Goal: Information Seeking & Learning: Learn about a topic

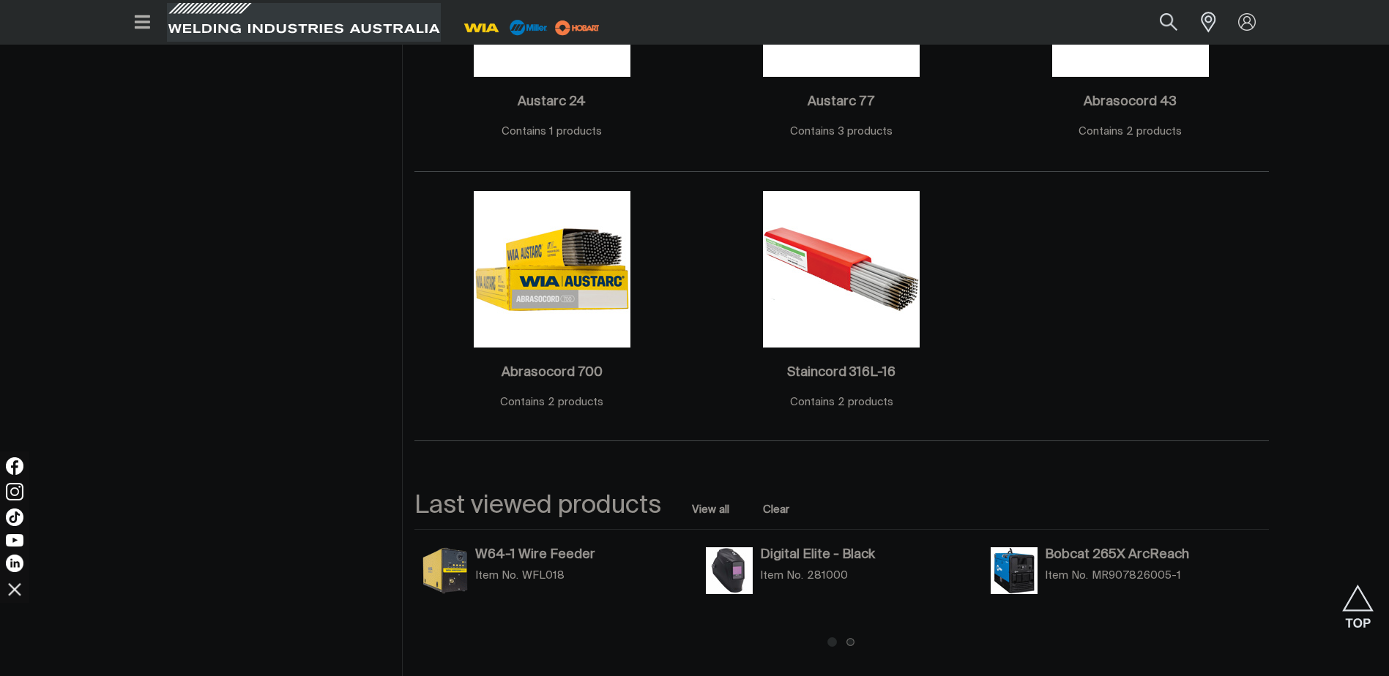
scroll to position [1611, 0]
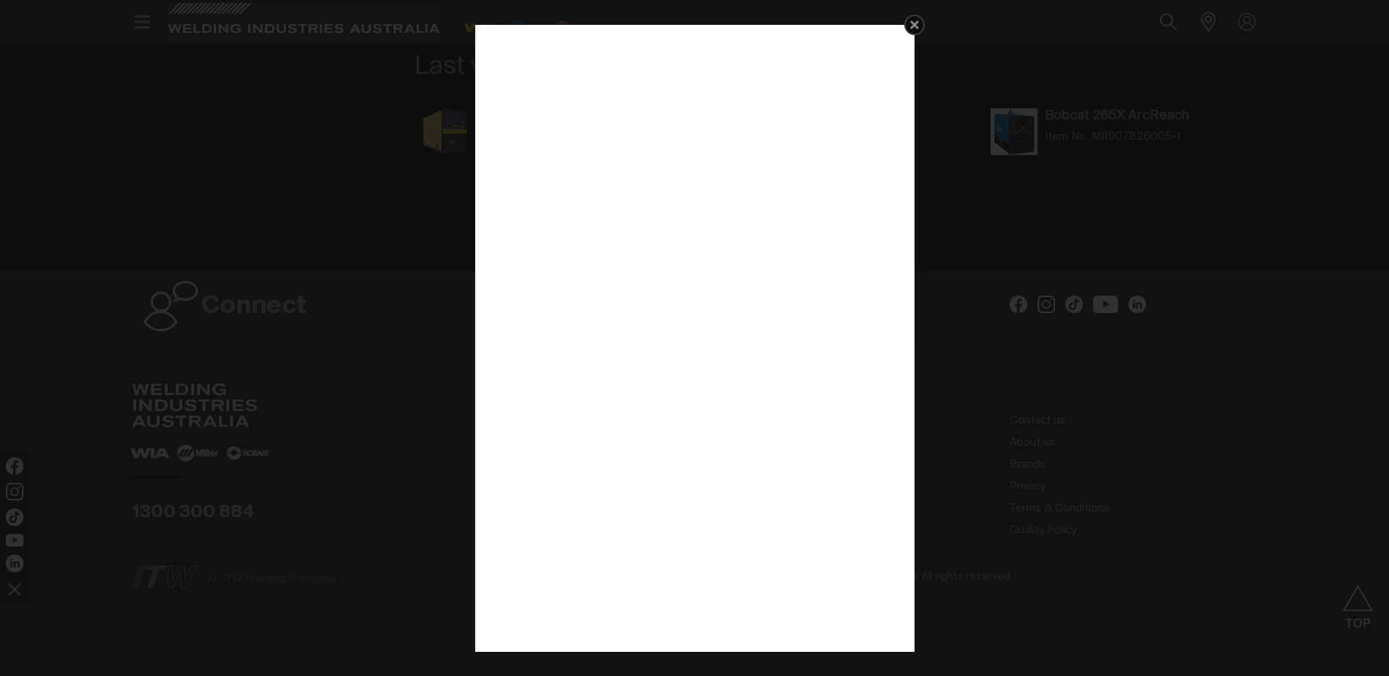
click at [917, 15] on link "Get 5 WIA Welding Guides Free!" at bounding box center [914, 25] width 20 height 20
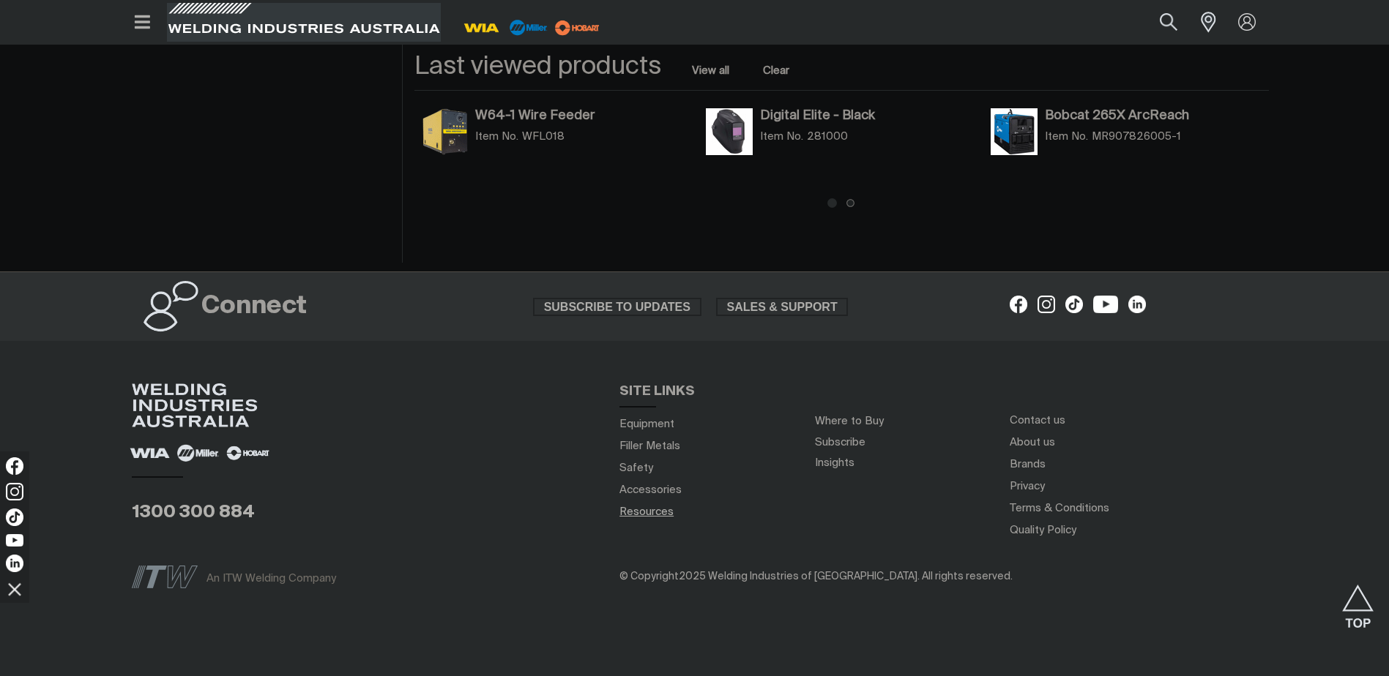
click at [649, 513] on link "Resources" at bounding box center [646, 511] width 54 height 15
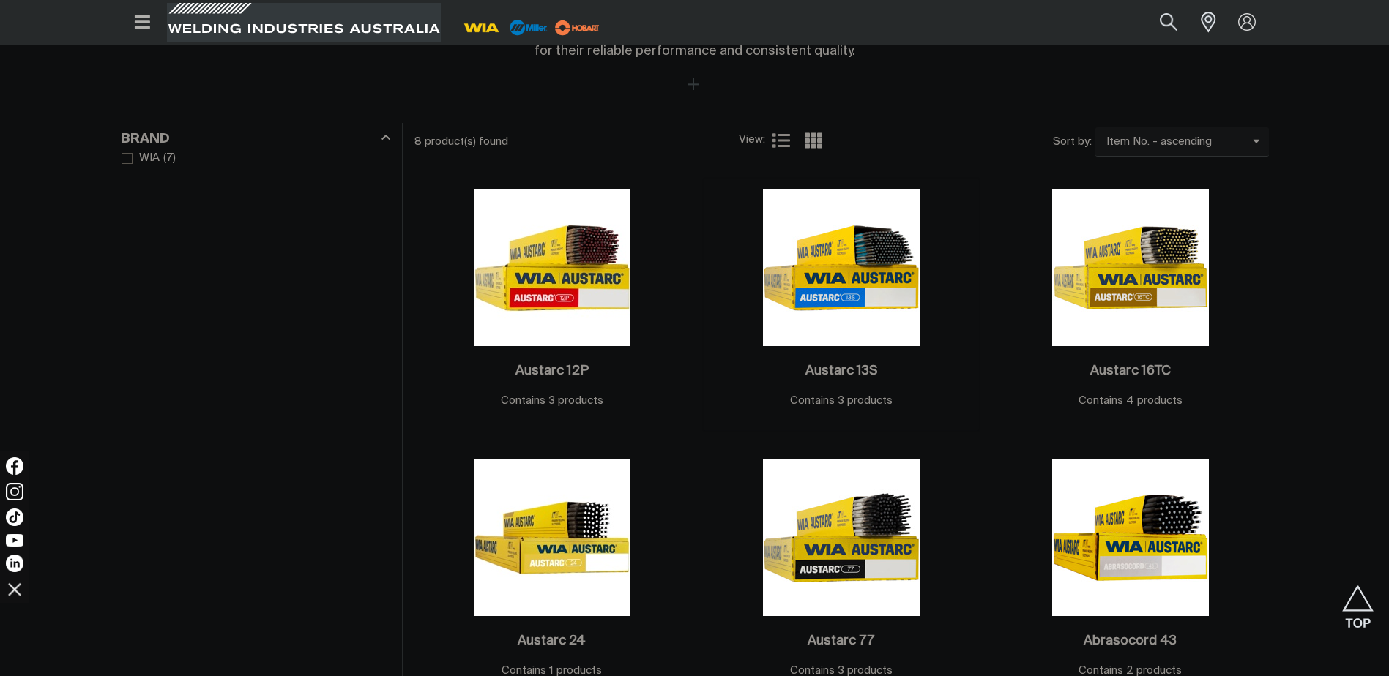
scroll to position [586, 0]
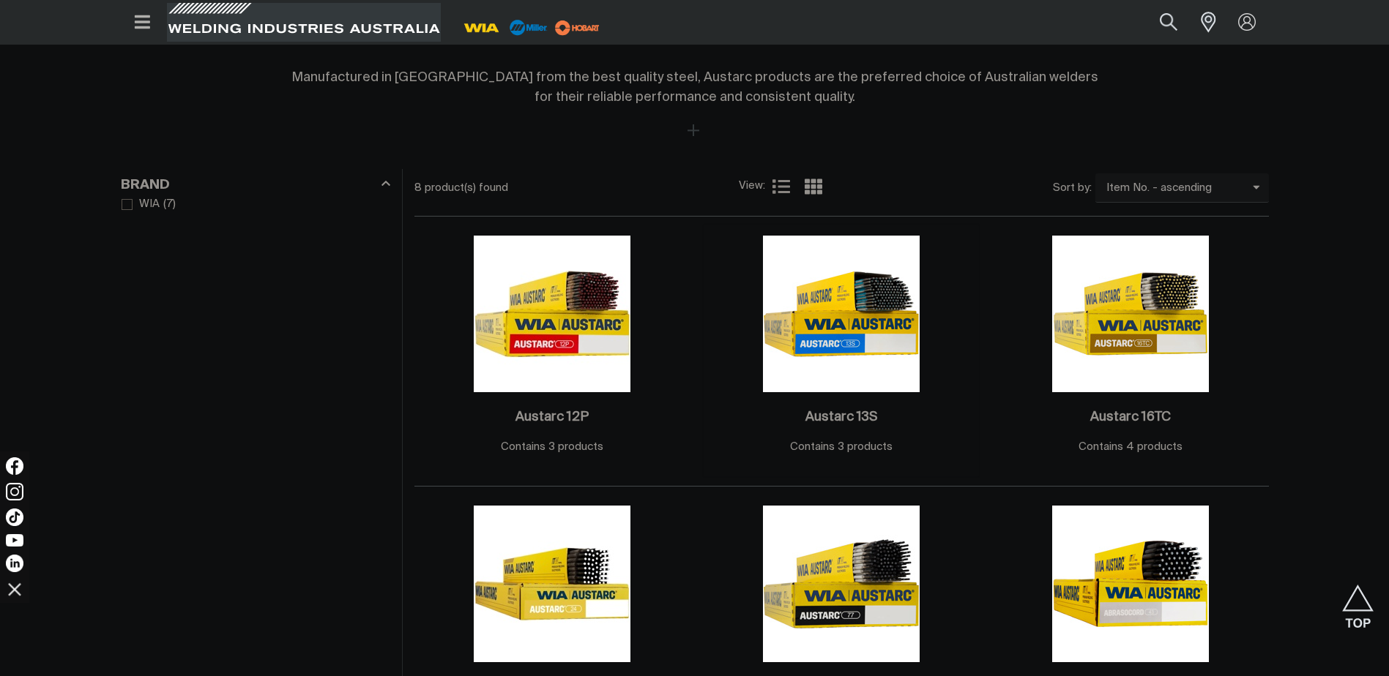
click at [875, 320] on img at bounding box center [841, 314] width 157 height 157
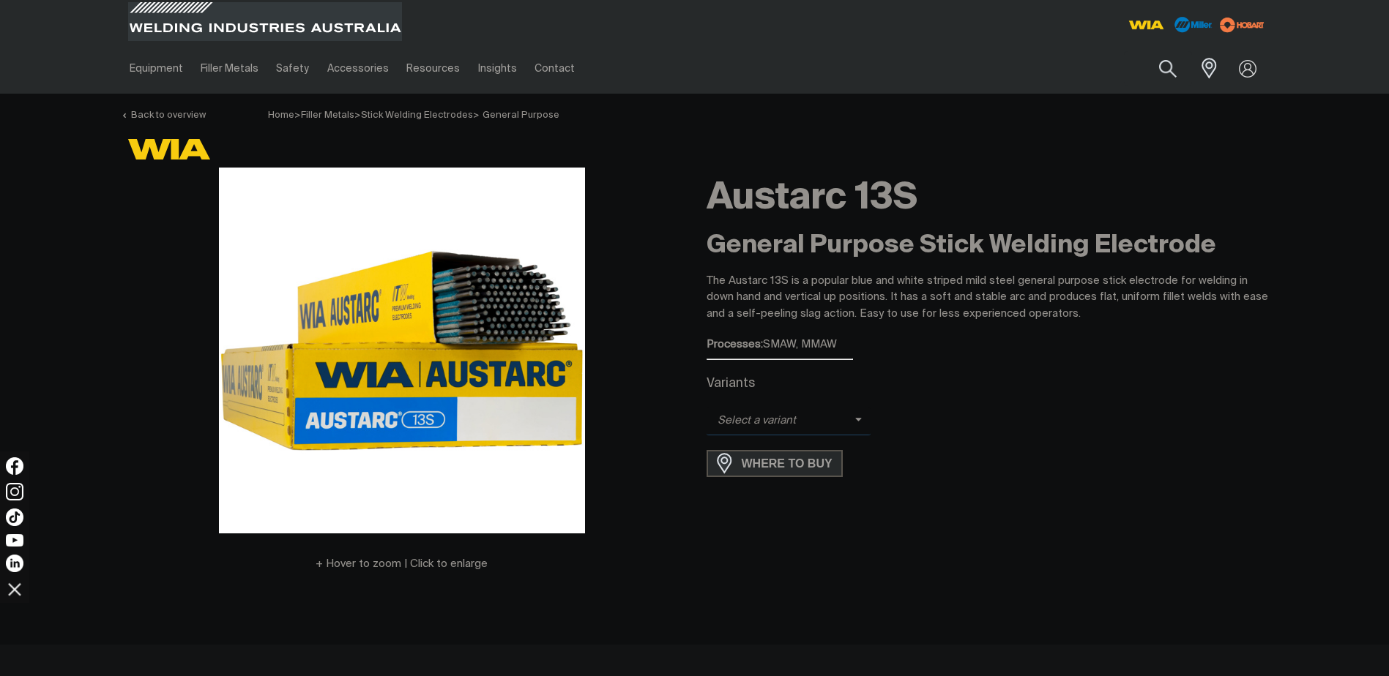
click at [827, 411] on span "Select a variant" at bounding box center [788, 421] width 165 height 29
click at [821, 439] on span "Austarc 13S - 2.5mm" at bounding box center [788, 447] width 165 height 22
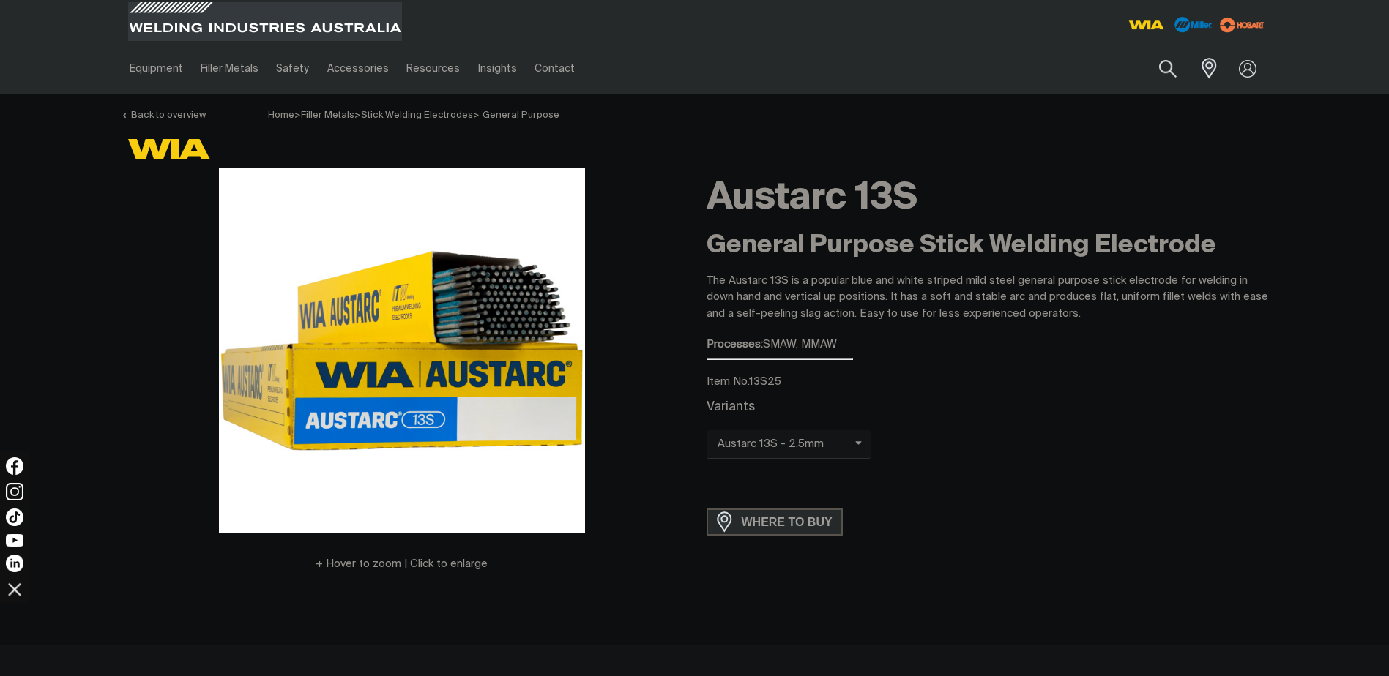
click at [1091, 339] on div "Processes: SMAW, MMAW" at bounding box center [987, 345] width 562 height 17
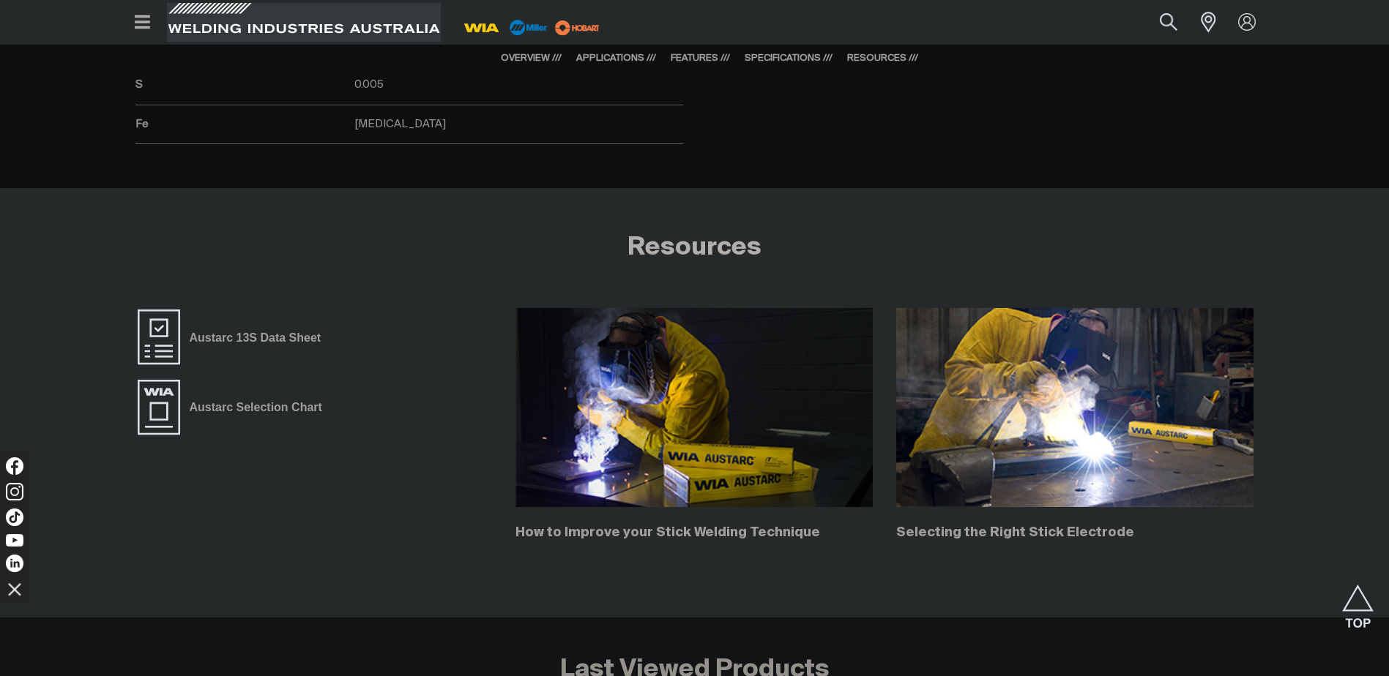
scroll to position [2489, 0]
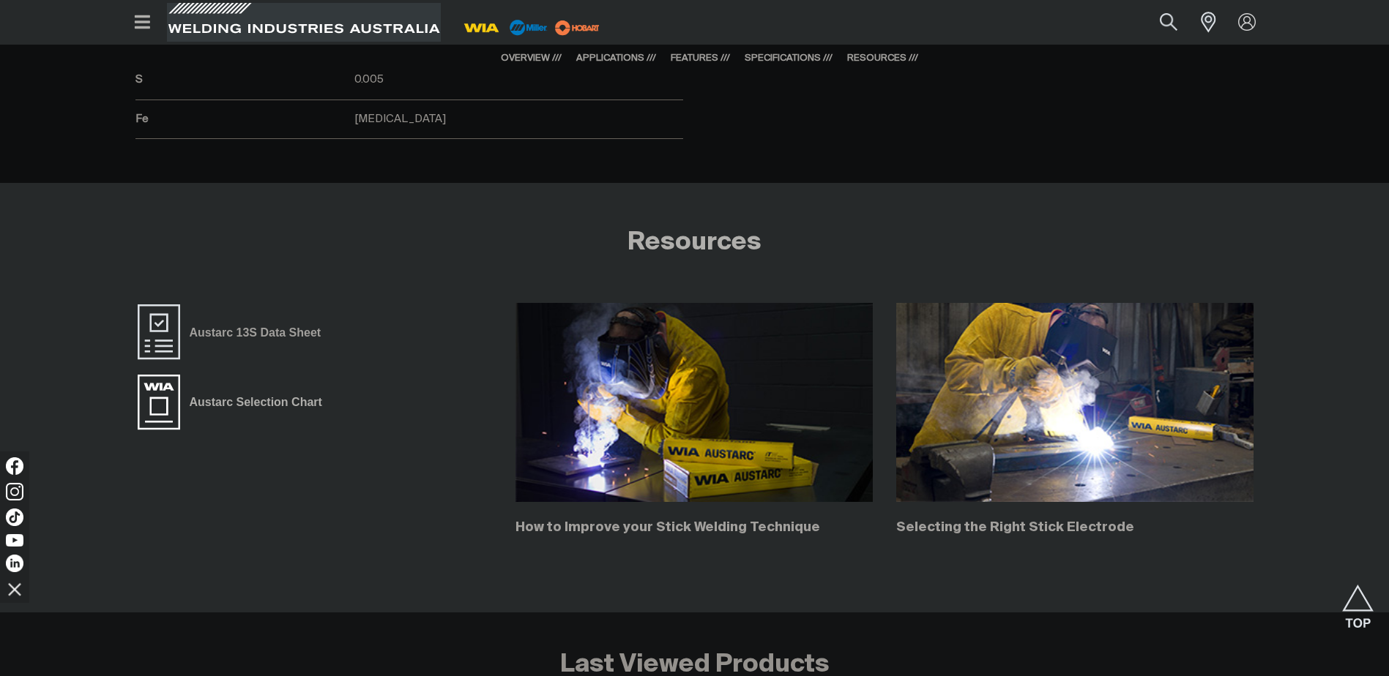
click at [231, 403] on span "Austarc Selection Chart" at bounding box center [256, 402] width 152 height 19
click at [277, 336] on span "Austarc 13S Data Sheet" at bounding box center [255, 333] width 150 height 19
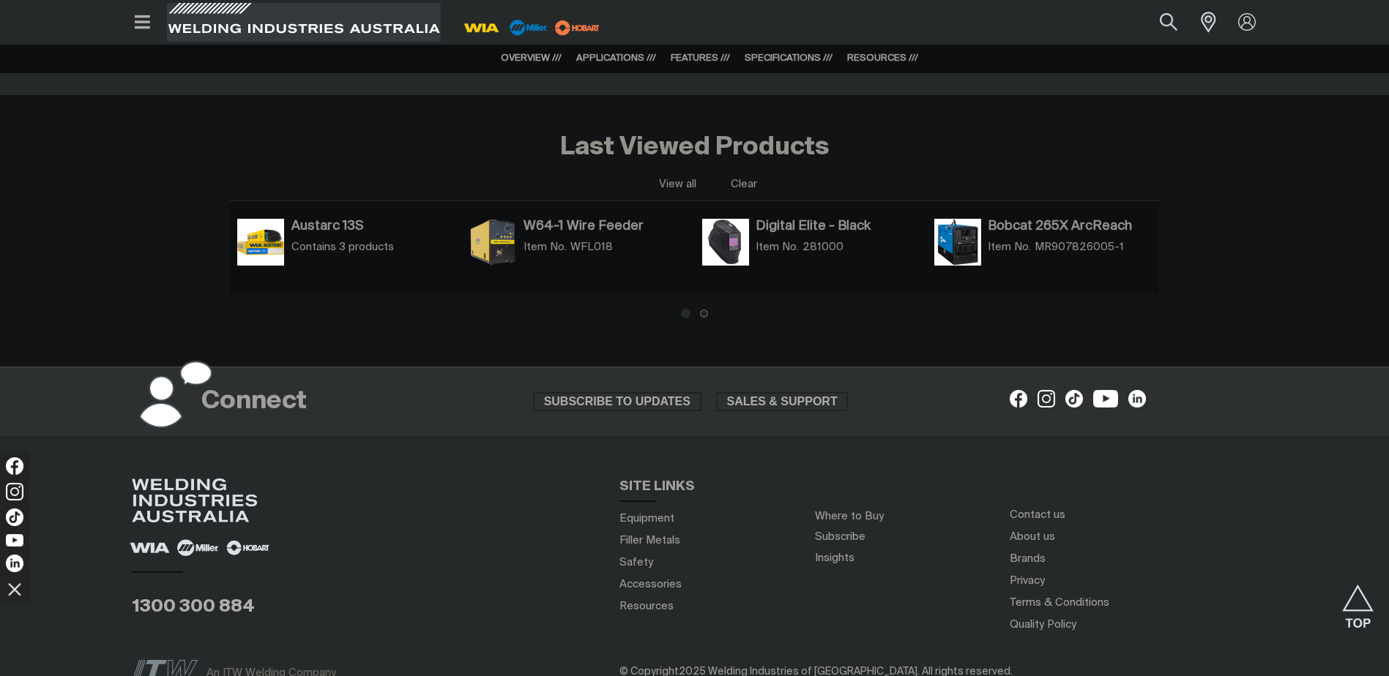
scroll to position [3127, 0]
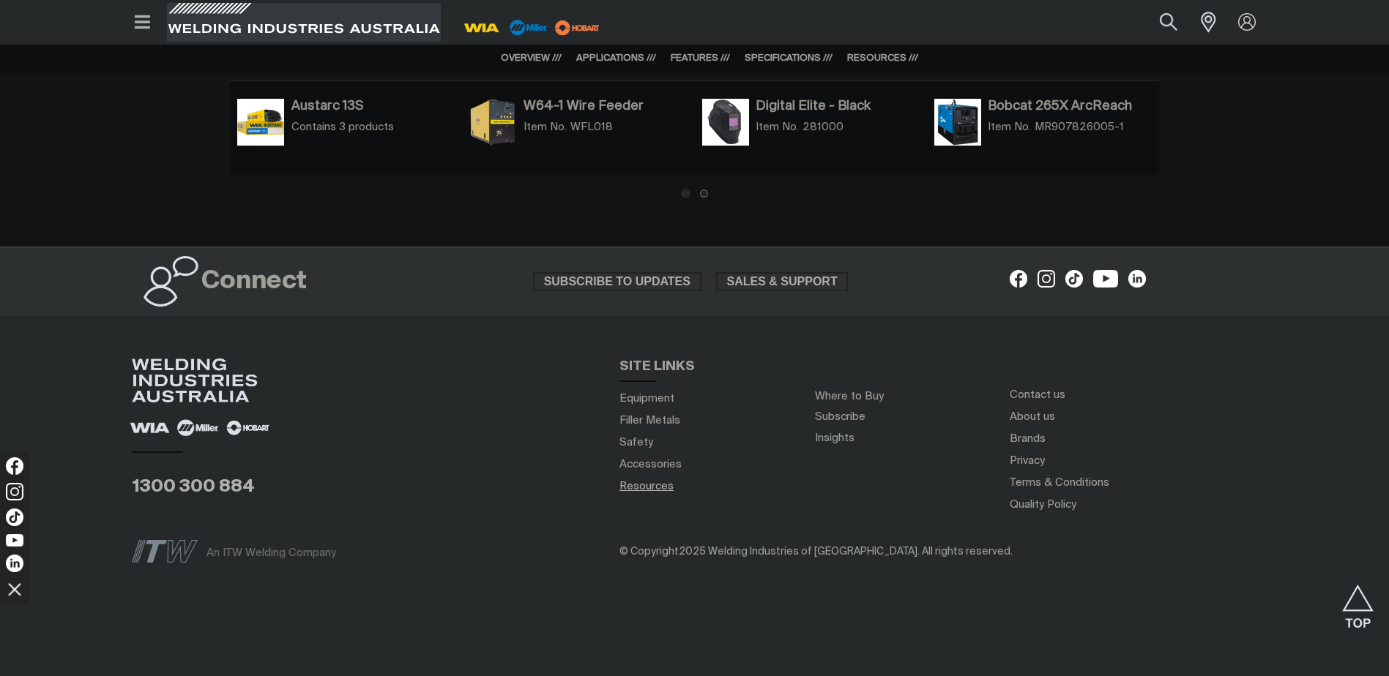
click at [634, 489] on link "Resources" at bounding box center [646, 486] width 54 height 15
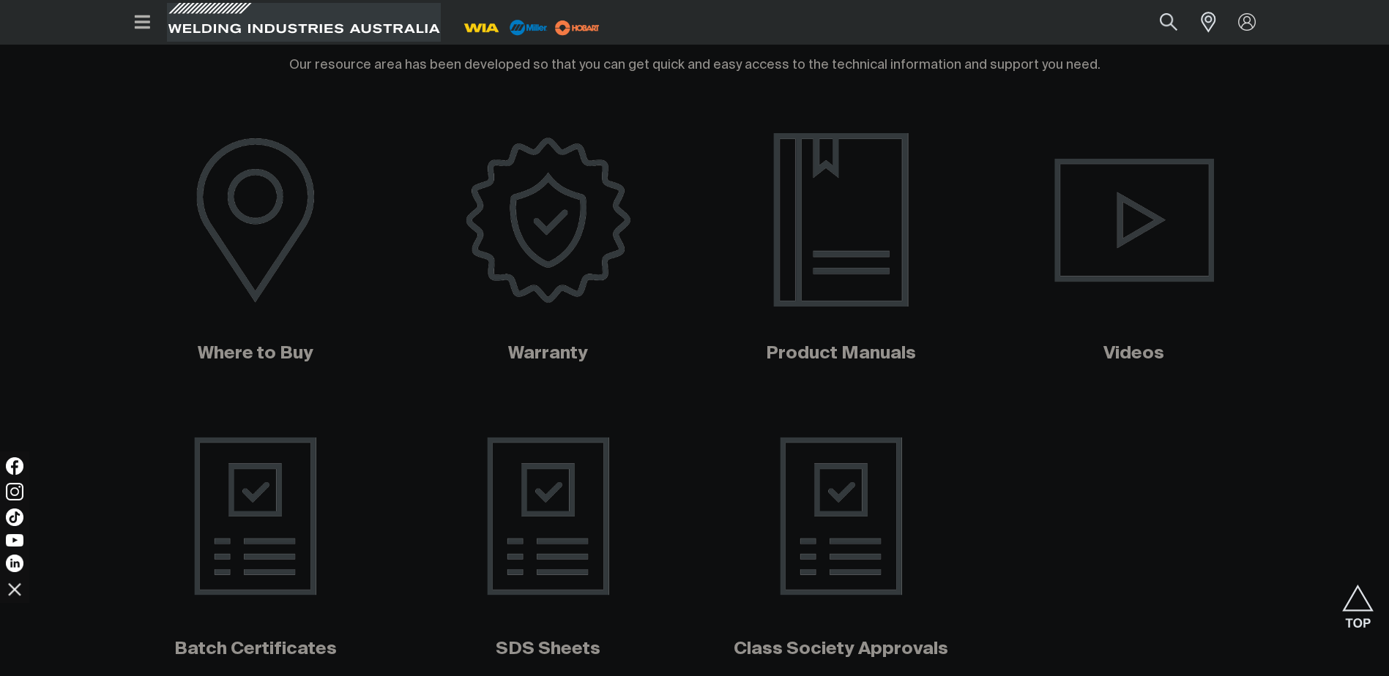
scroll to position [586, 0]
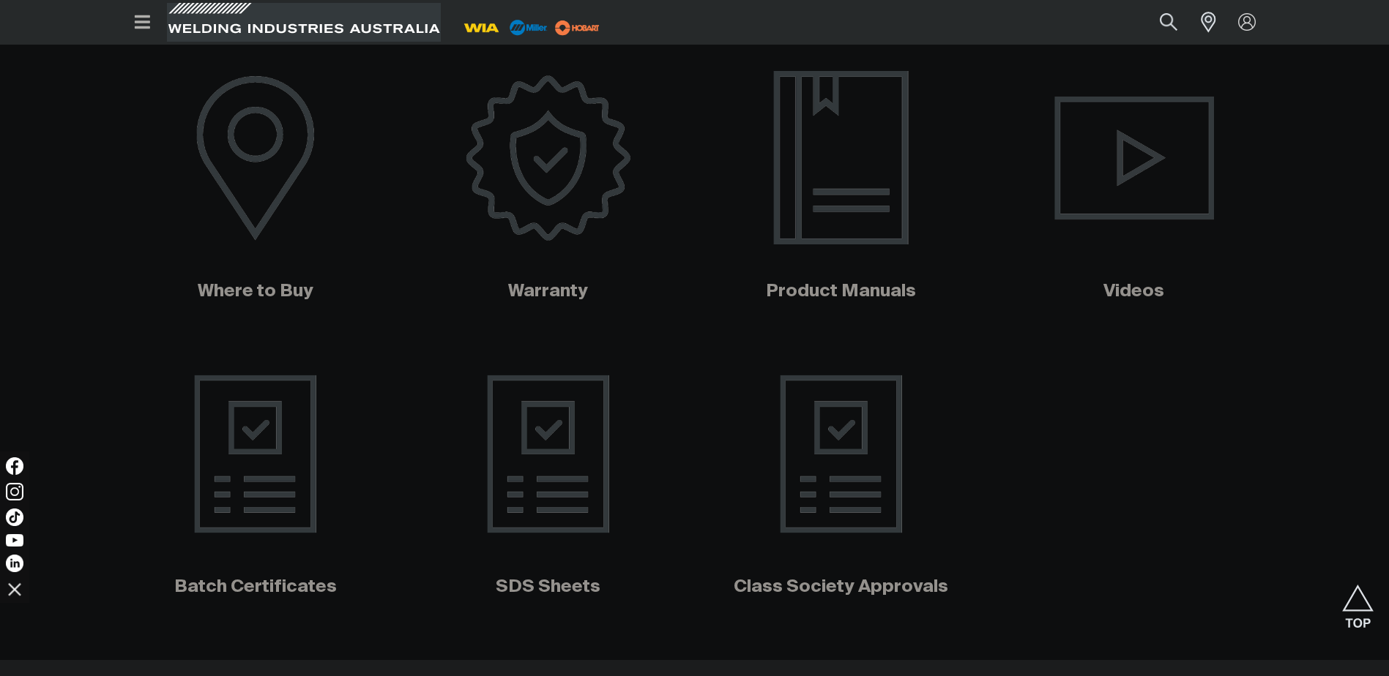
click at [809, 190] on img at bounding box center [841, 158] width 297 height 198
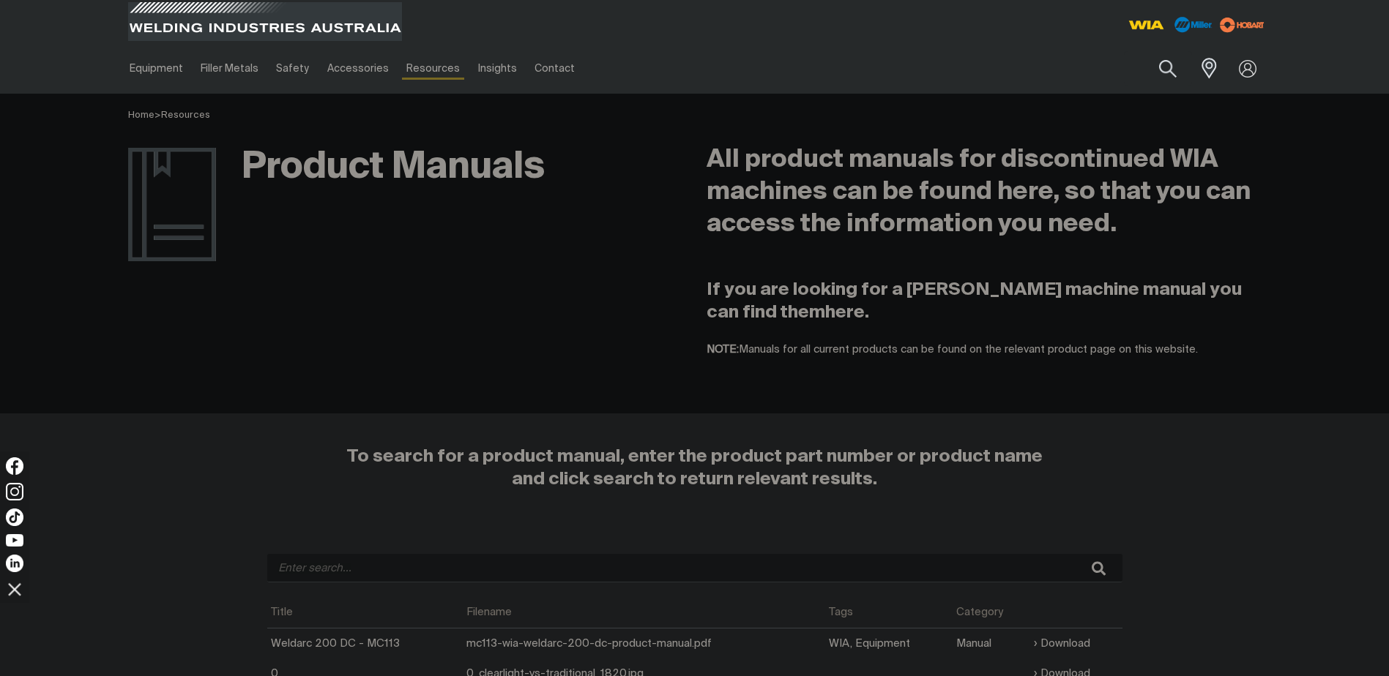
click at [174, 29] on span at bounding box center [265, 21] width 278 height 43
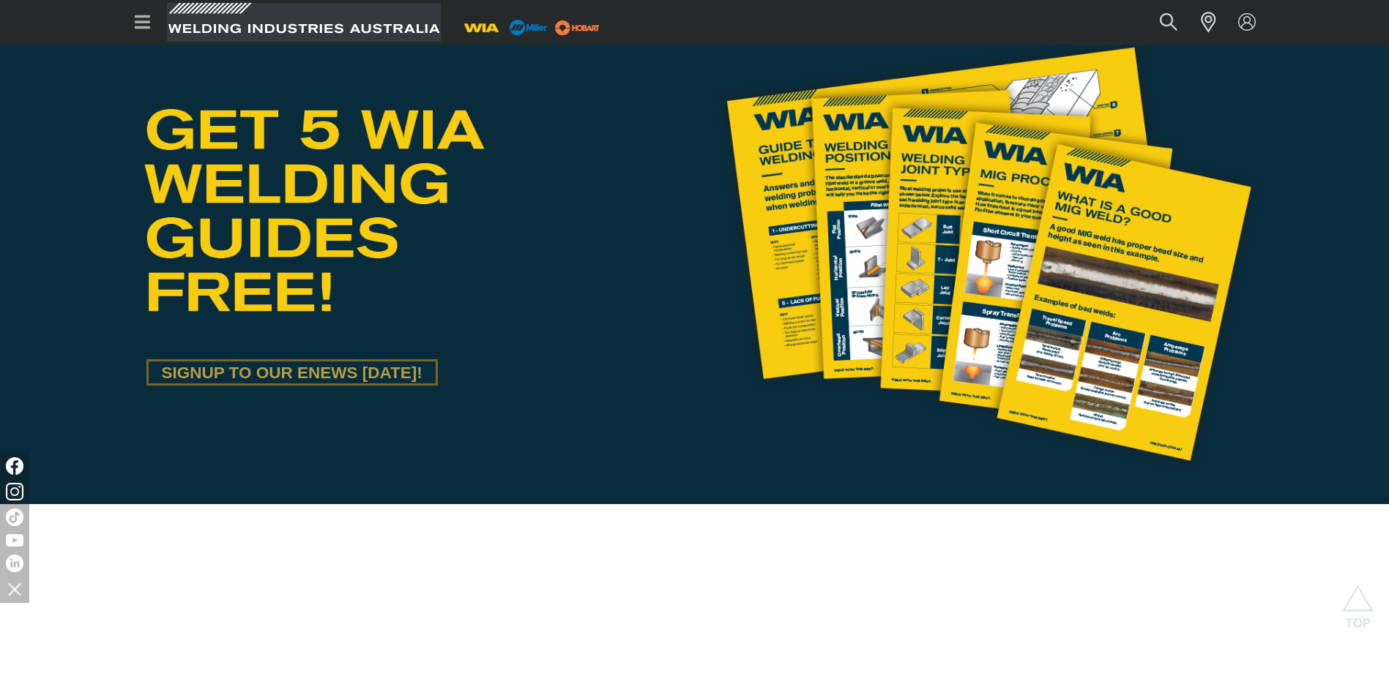
scroll to position [659, 0]
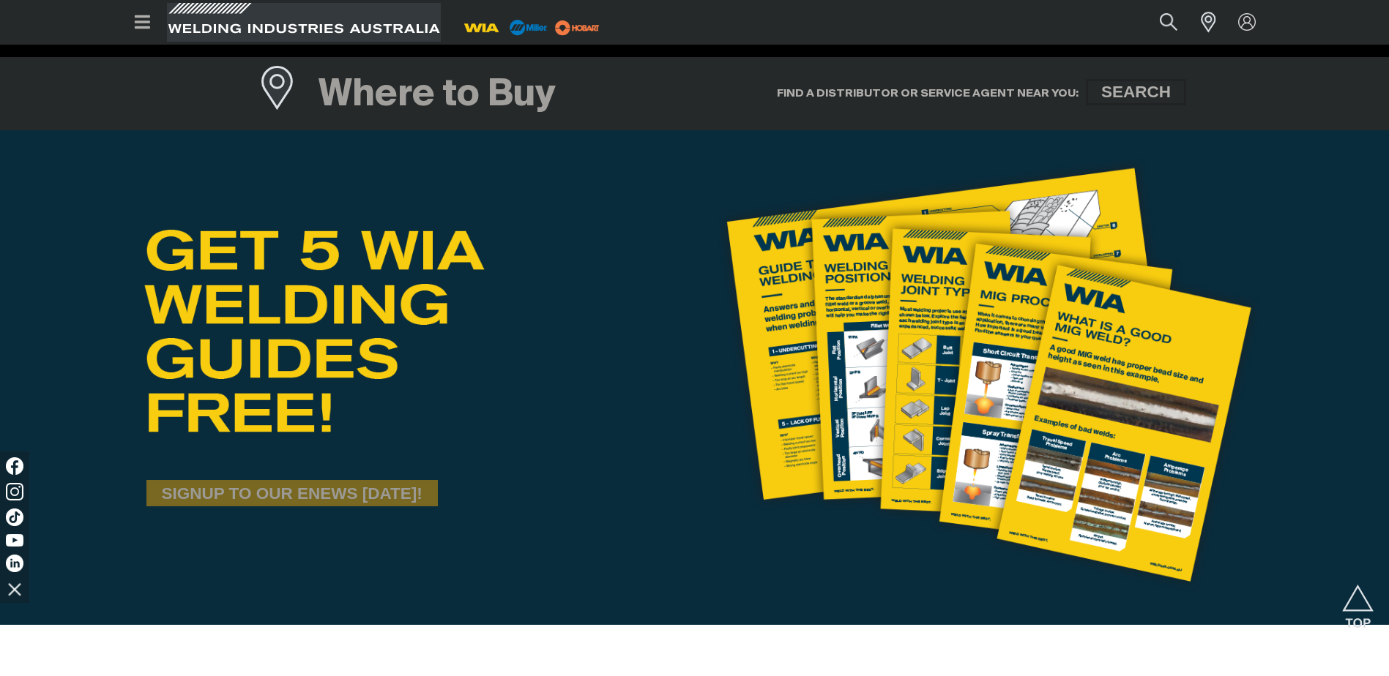
click at [289, 495] on span "SIGNUP TO OUR ENEWS [DATE]!" at bounding box center [292, 493] width 287 height 26
